Goal: Task Accomplishment & Management: Manage account settings

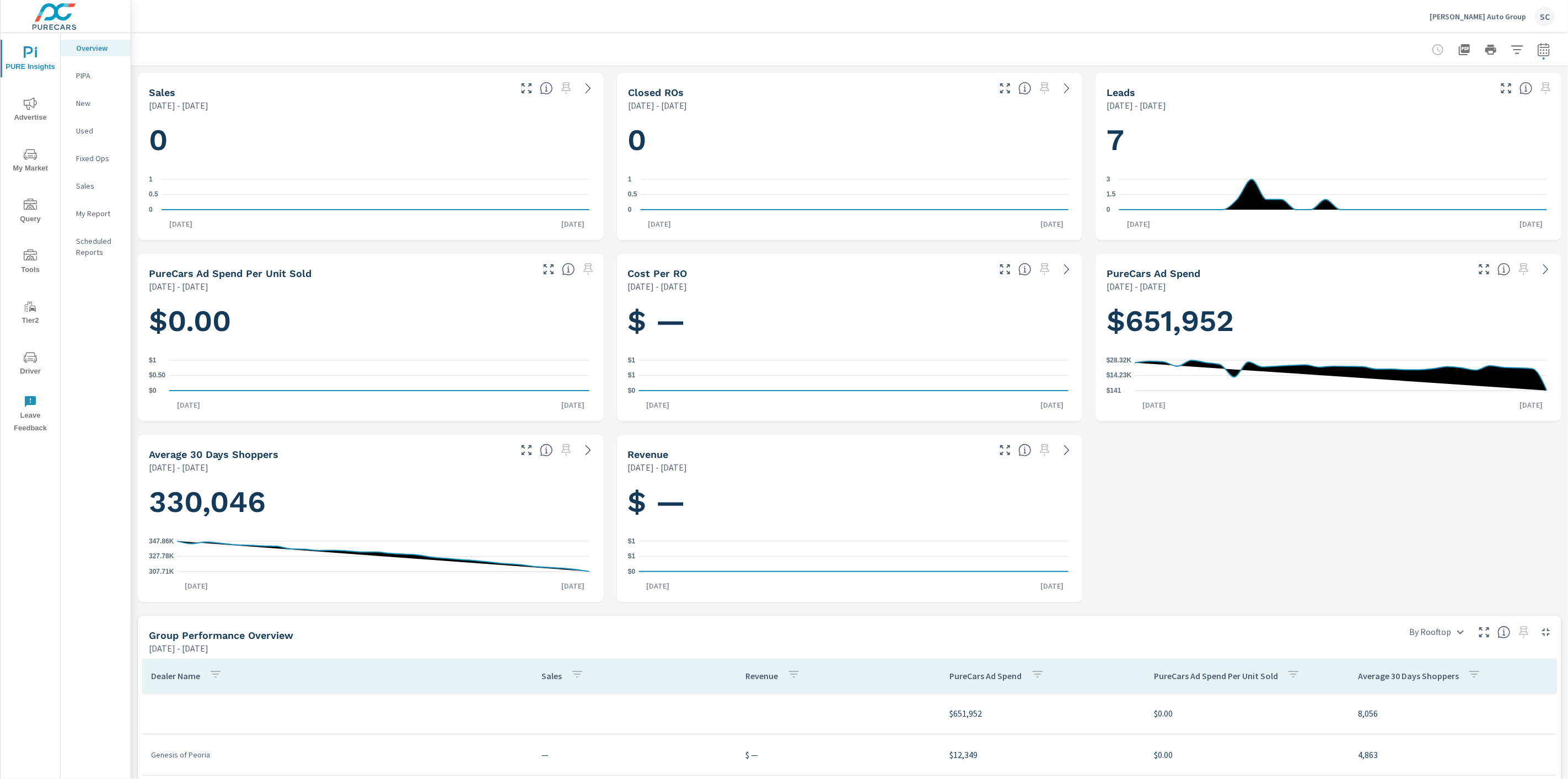
click at [1551, 19] on div "SC" at bounding box center [1546, 17] width 20 height 20
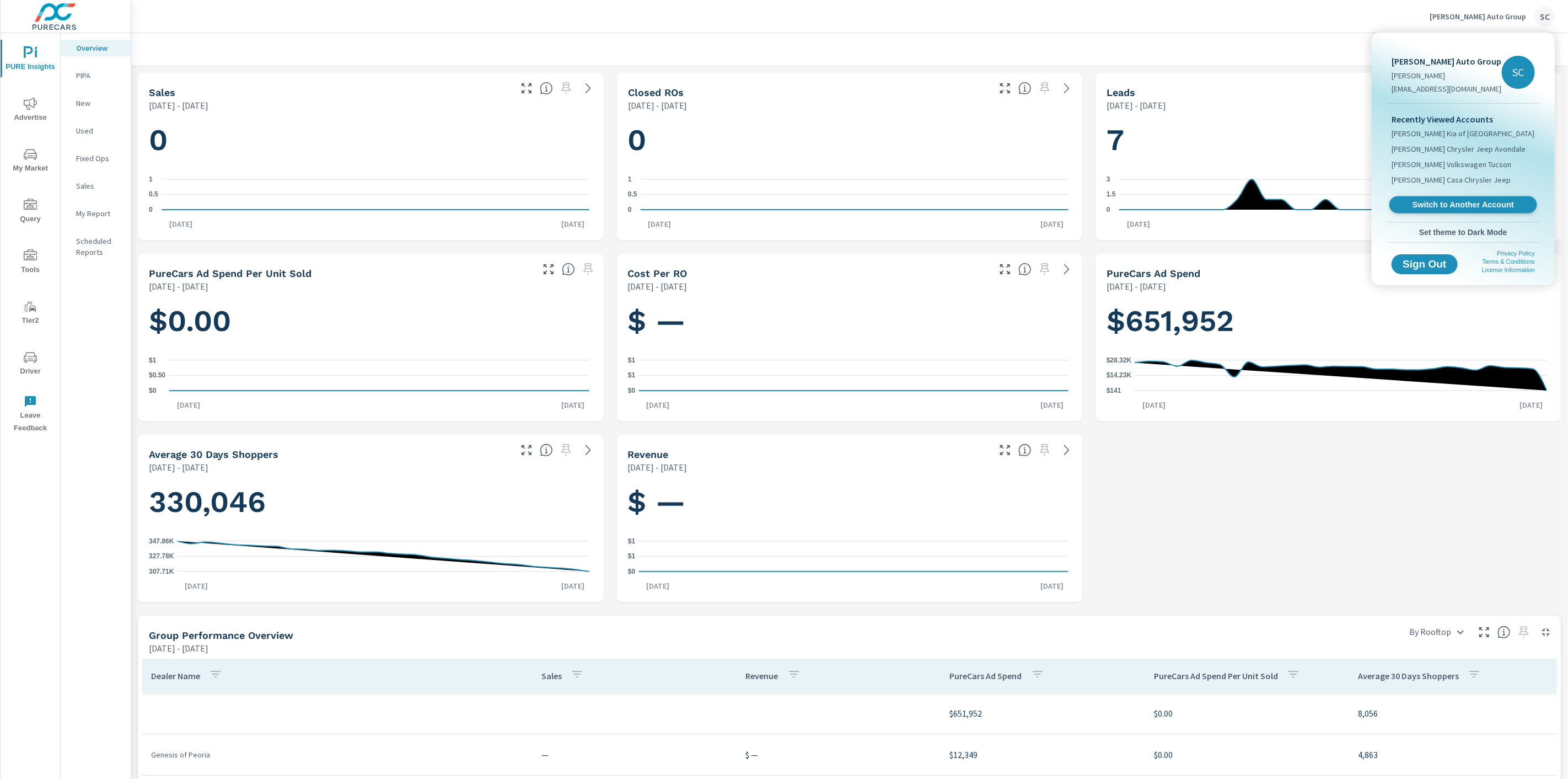
click at [1501, 207] on span "Switch to Another Account" at bounding box center [1463, 205] width 136 height 11
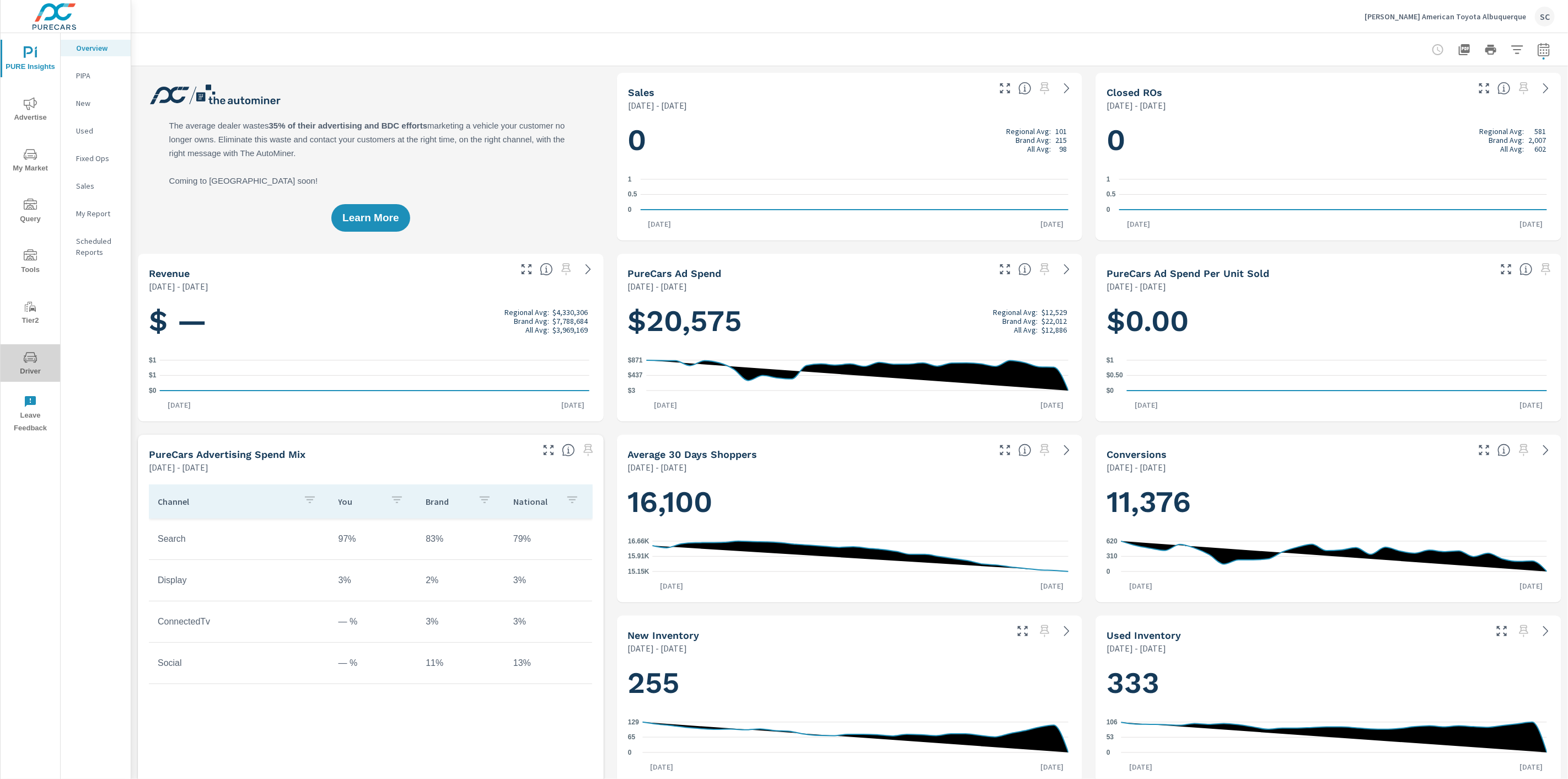
click at [24, 359] on icon "nav menu" at bounding box center [31, 357] width 13 height 13
